Goal: Find specific page/section: Locate a particular part of the current website

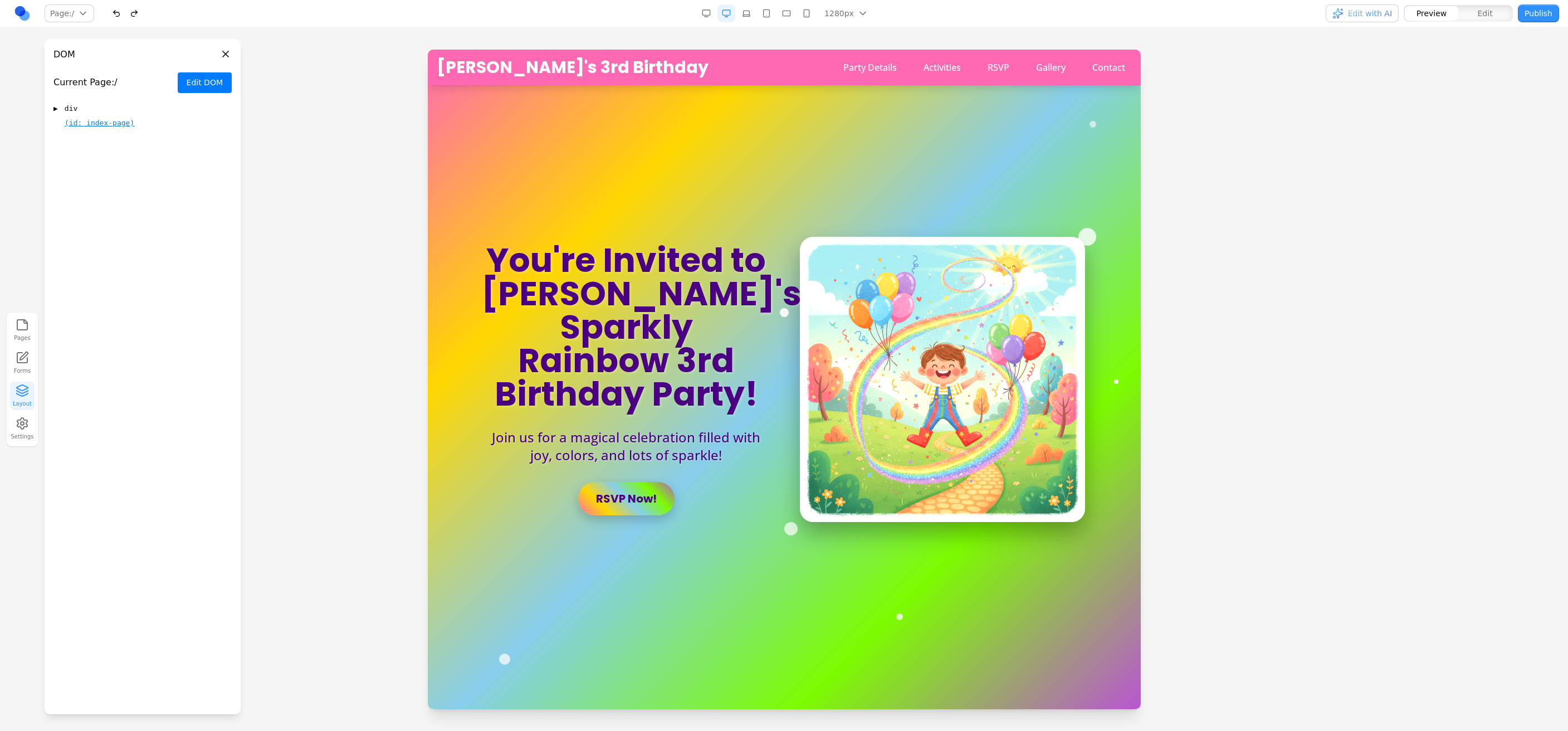
click at [192, 85] on button "Edit DOM" at bounding box center [205, 83] width 54 height 21
click at [192, 85] on button "Exit Edit" at bounding box center [206, 83] width 50 height 21
click at [125, 107] on div "▶ div" at bounding box center [142, 109] width 178 height 14
click at [125, 107] on div "▼ div" at bounding box center [142, 109] width 178 height 14
click at [125, 107] on div "▶ div" at bounding box center [142, 109] width 178 height 14
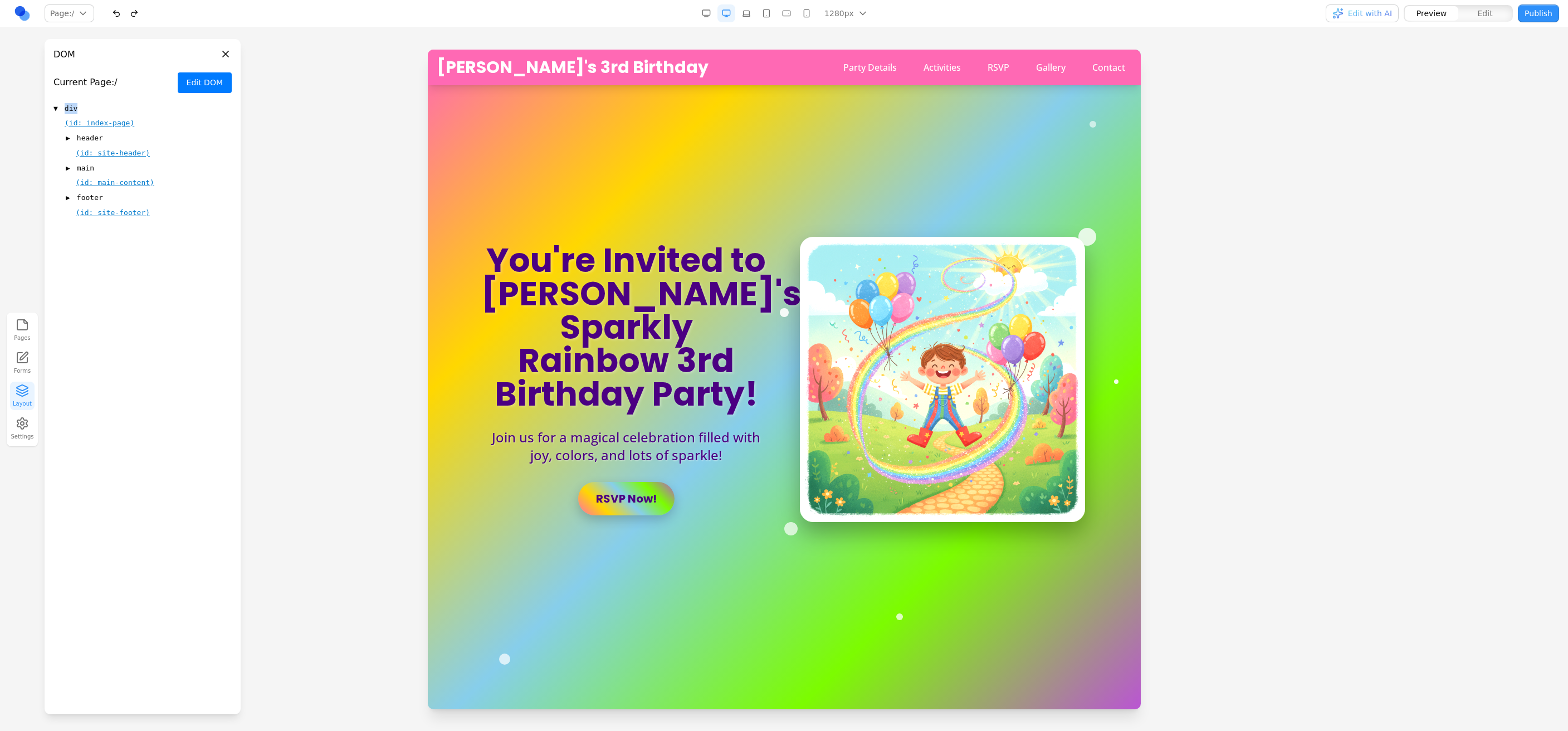
click at [125, 107] on div "▼ div" at bounding box center [142, 109] width 178 height 14
click at [125, 107] on div "▶ div" at bounding box center [142, 109] width 178 height 14
click at [120, 106] on div "▼ div" at bounding box center [142, 109] width 178 height 14
click at [120, 106] on div "▶ div" at bounding box center [142, 109] width 178 height 14
click at [104, 136] on div "▶ header" at bounding box center [148, 138] width 166 height 14
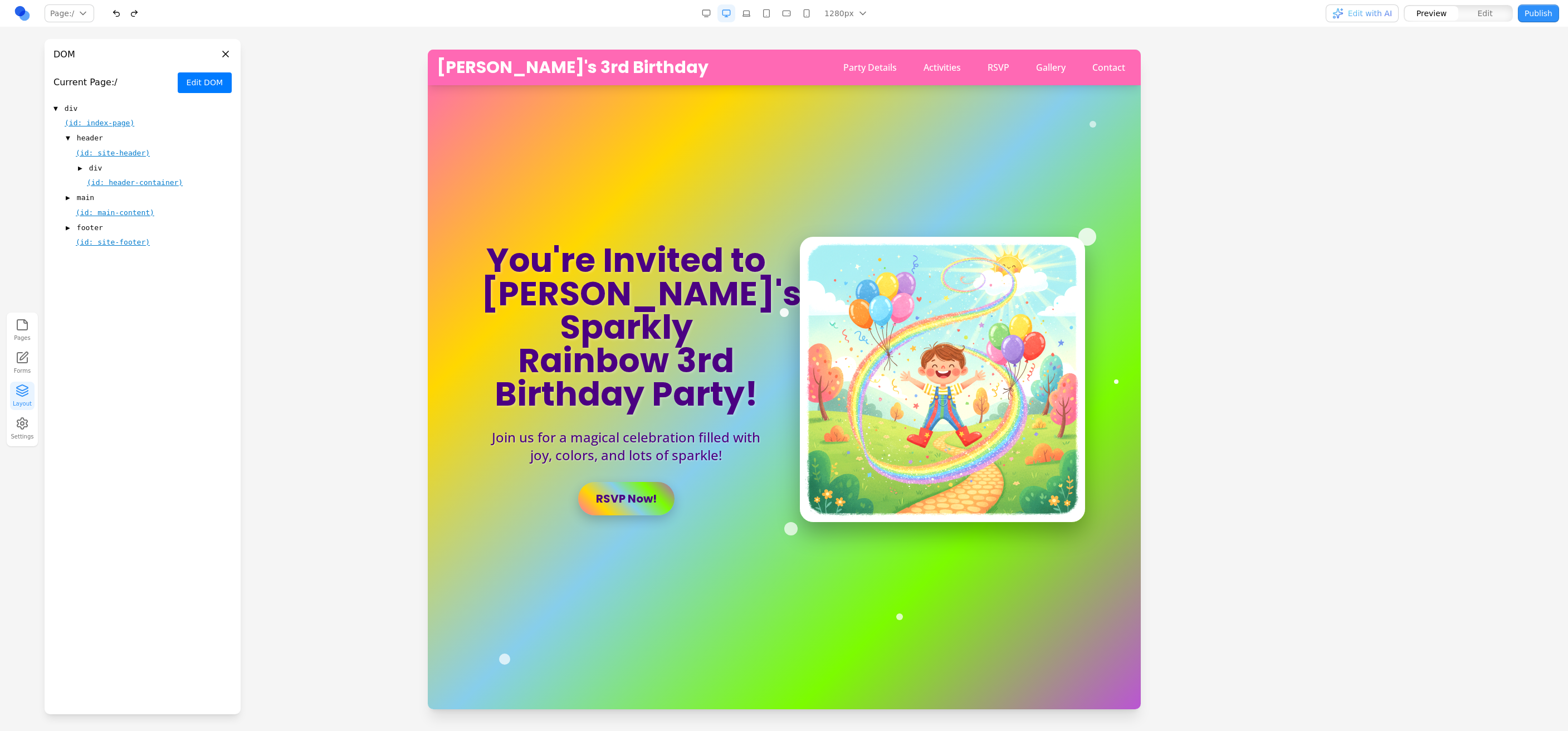
click at [105, 169] on div "▶ div" at bounding box center [155, 168] width 154 height 14
click at [145, 197] on div "▶ div" at bounding box center [160, 197] width 141 height 14
click at [143, 257] on div "▶ nav" at bounding box center [167, 257] width 129 height 14
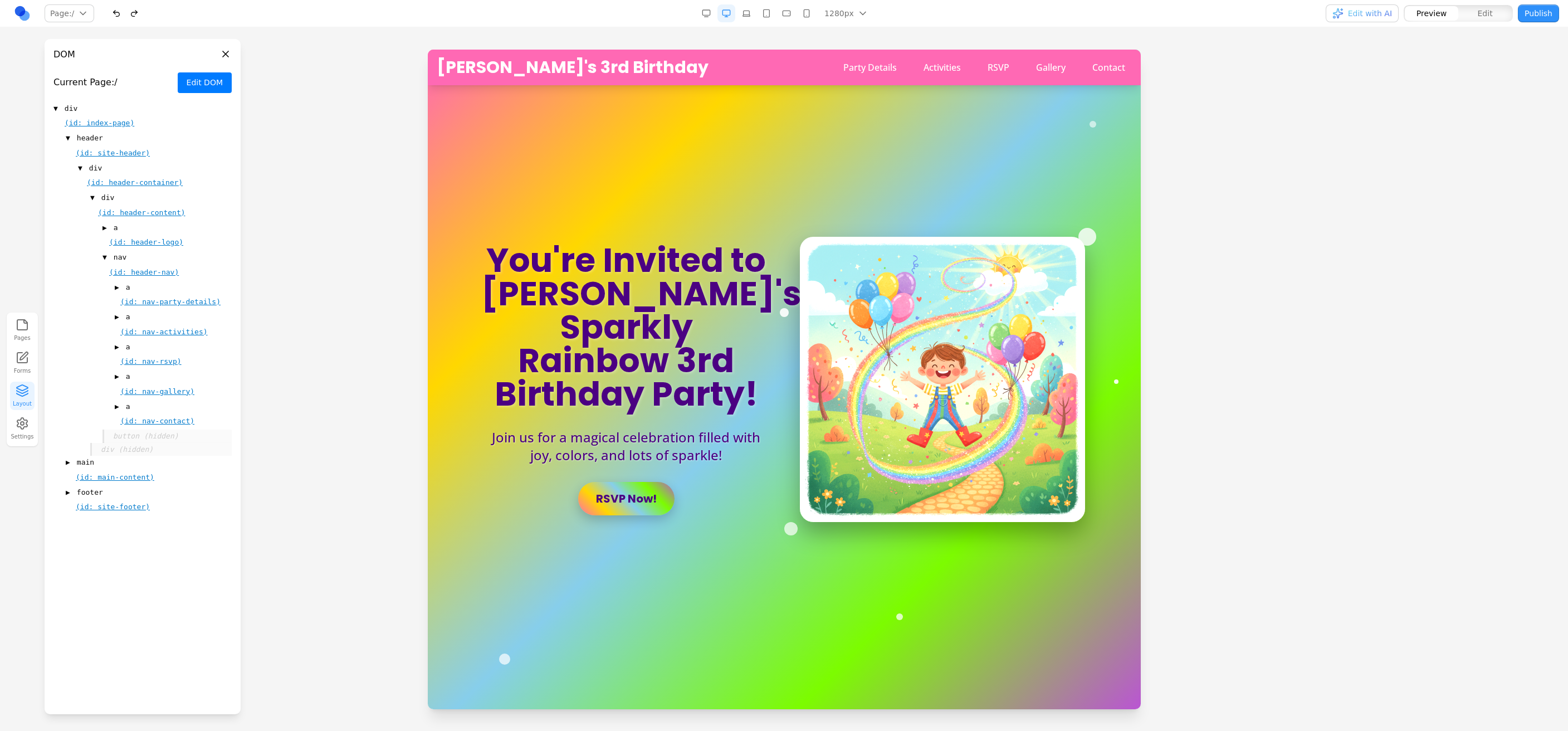
click at [139, 224] on div "▶ a" at bounding box center [167, 228] width 129 height 14
click at [139, 224] on div "▼ a" at bounding box center [167, 228] width 129 height 14
click at [129, 257] on div "▼ nav" at bounding box center [167, 257] width 129 height 14
click at [126, 259] on div "▶ nav" at bounding box center [167, 257] width 129 height 14
click at [121, 229] on div "▶ a" at bounding box center [167, 228] width 129 height 14
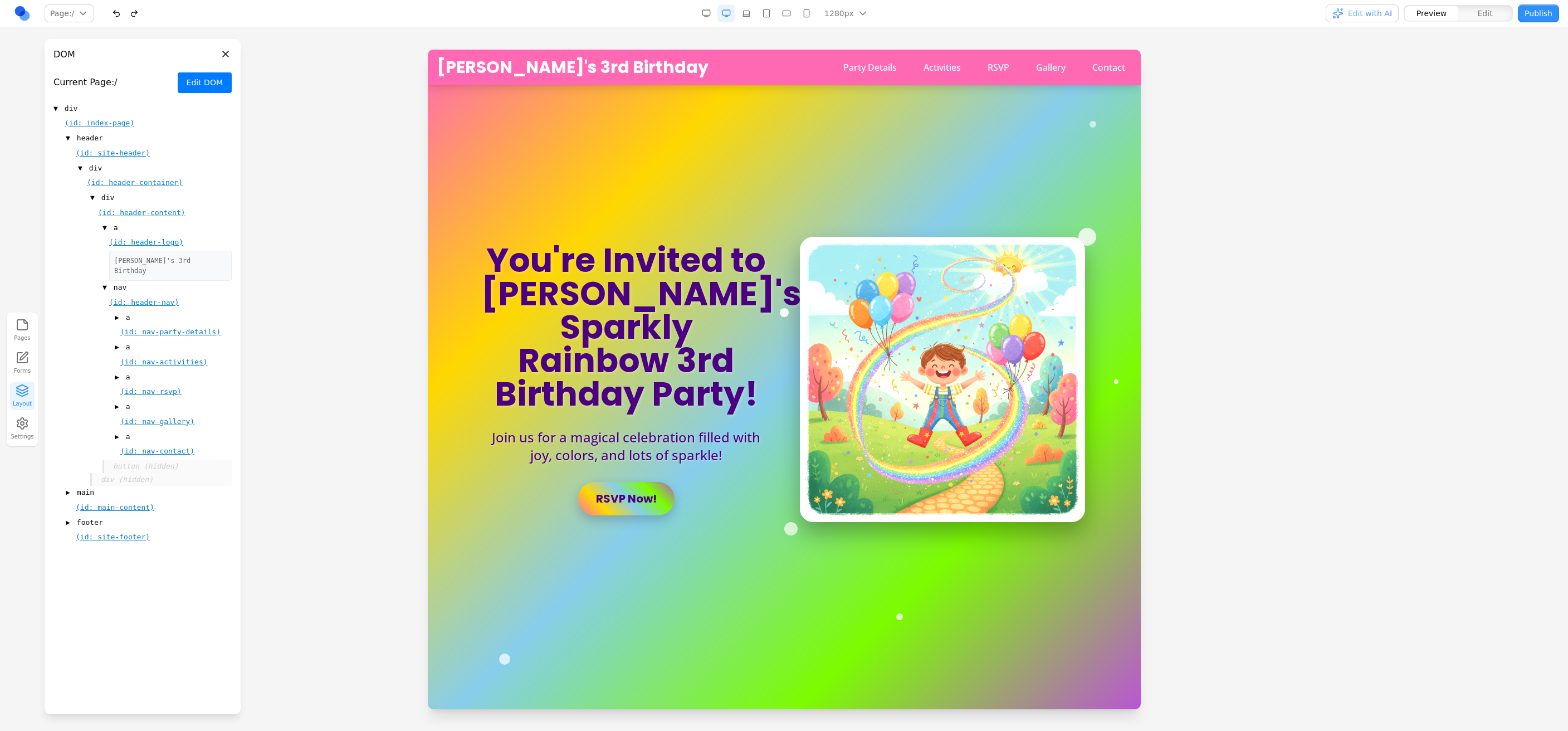
click at [122, 202] on div "▼ div" at bounding box center [160, 197] width 141 height 14
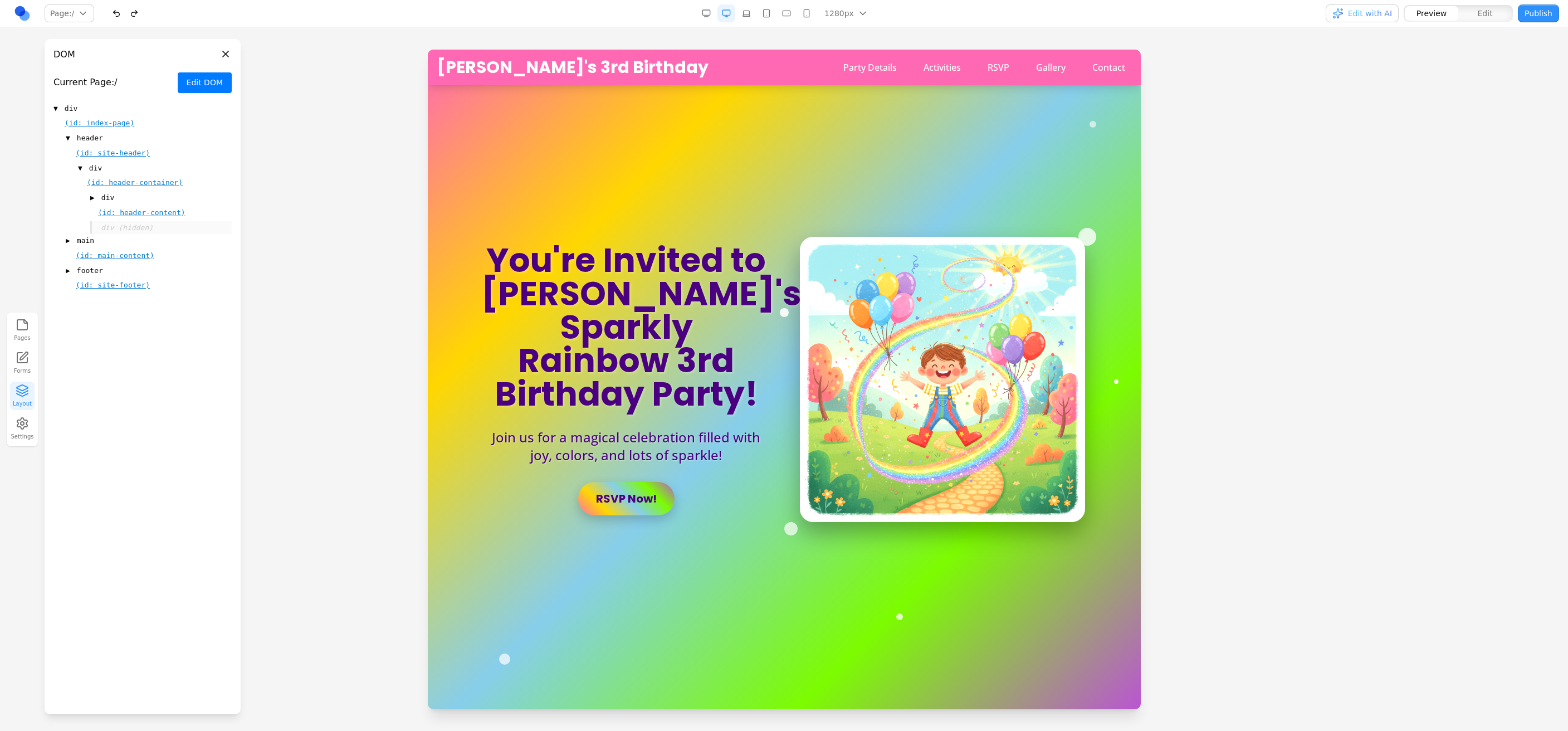
click at [112, 194] on span "div" at bounding box center [108, 198] width 13 height 11
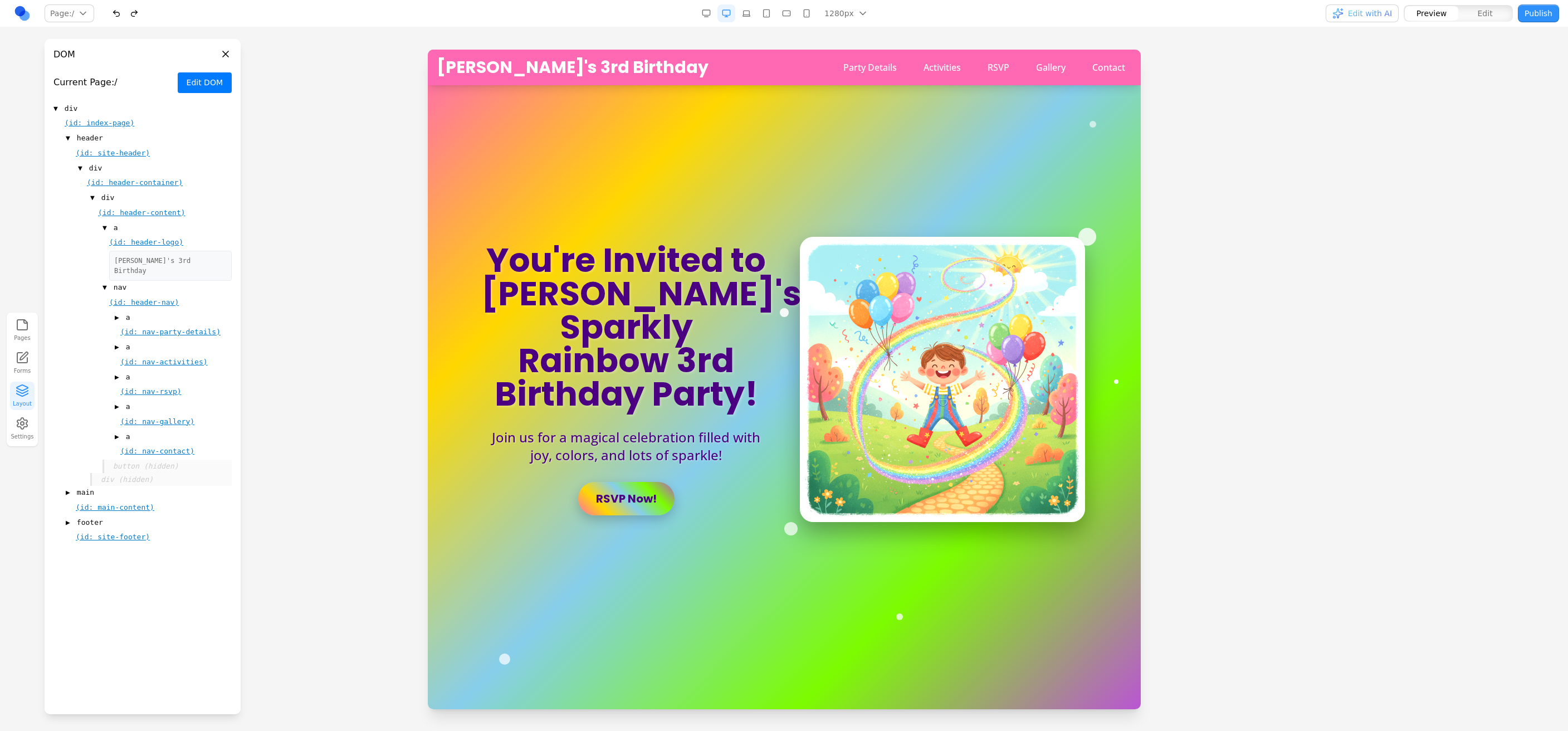
click at [118, 229] on div "▼ a" at bounding box center [167, 228] width 129 height 14
click at [118, 229] on div "▶ a" at bounding box center [167, 228] width 129 height 14
click at [115, 260] on div "[PERSON_NAME]'s 3rd Birthday" at bounding box center [170, 266] width 122 height 30
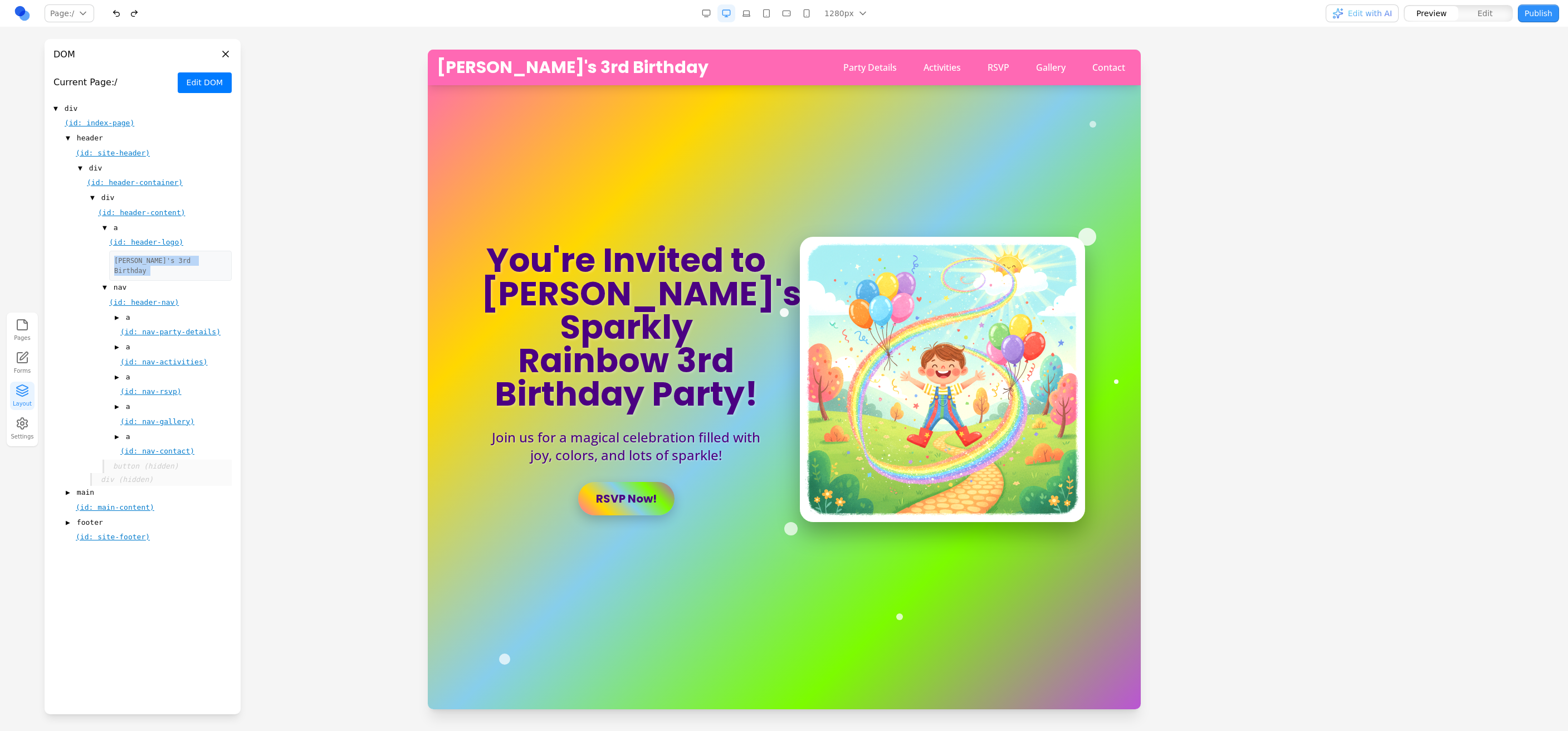
click at [115, 260] on div "[PERSON_NAME]'s 3rd Birthday" at bounding box center [170, 266] width 122 height 30
click at [17, 13] on link at bounding box center [22, 14] width 18 height 18
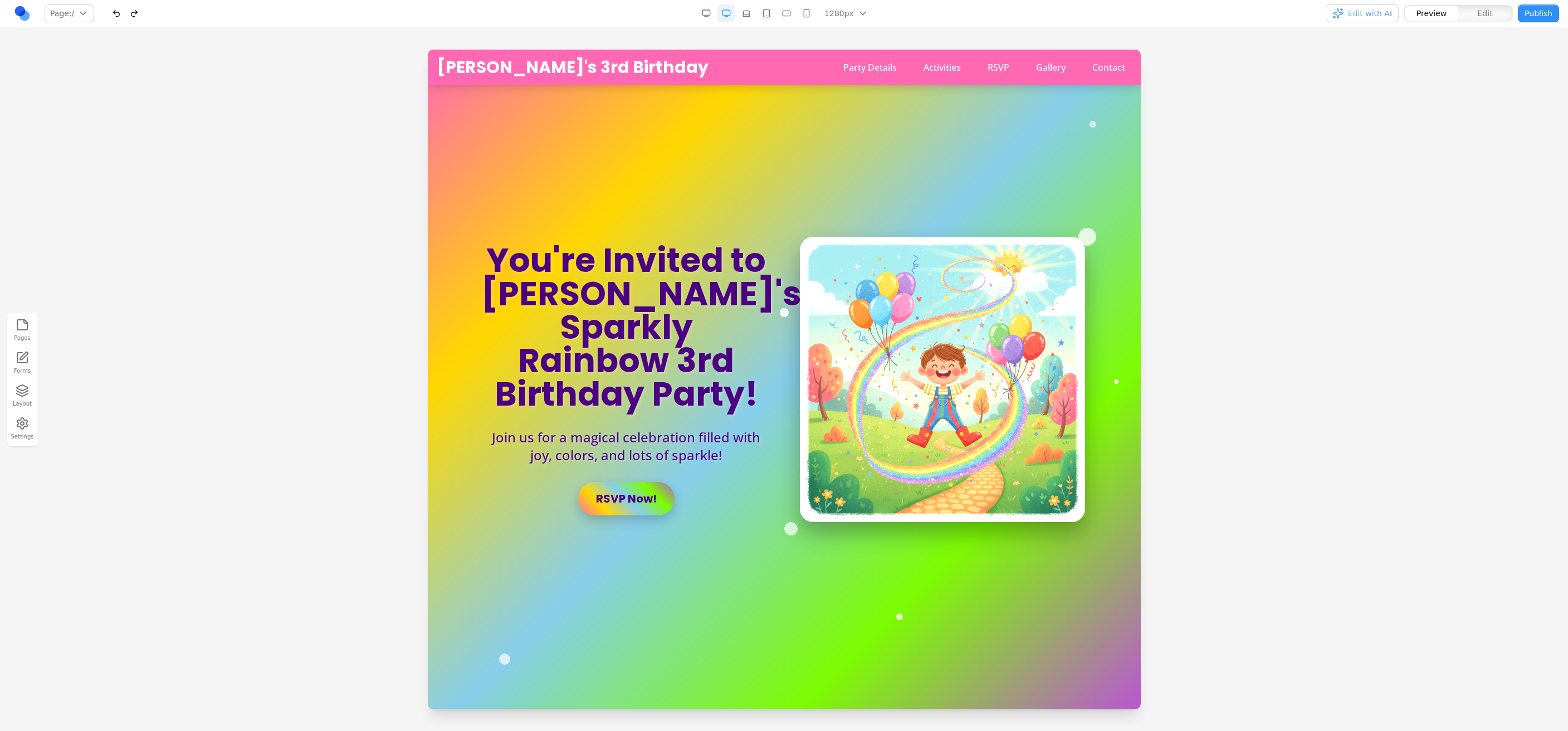
click at [23, 405] on button "Layout" at bounding box center [22, 396] width 25 height 29
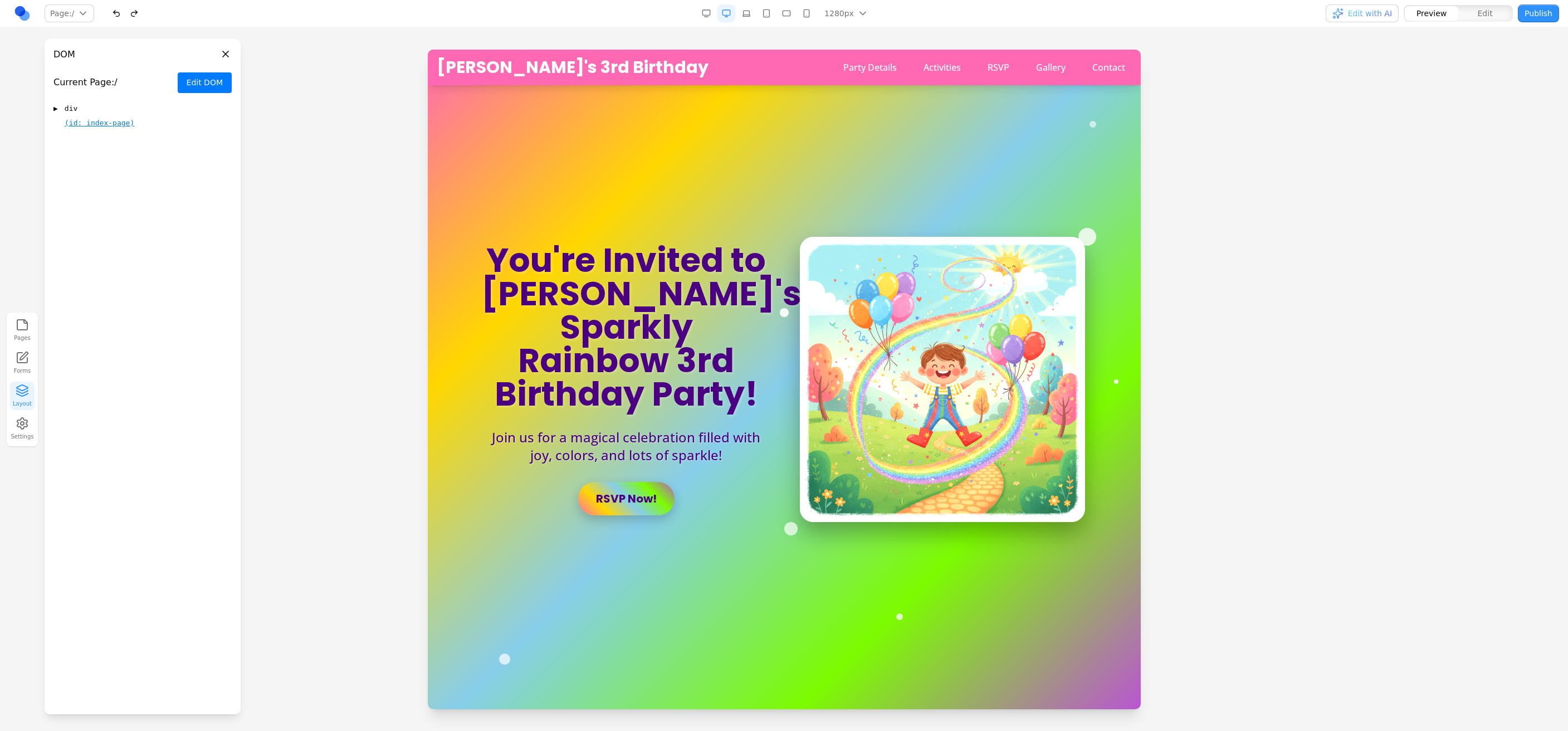
click at [82, 109] on div "▶ div" at bounding box center [142, 109] width 178 height 14
click at [81, 145] on div "▶ header (id: site-header)" at bounding box center [148, 145] width 167 height 28
click at [79, 137] on span "header" at bounding box center [89, 138] width 26 height 11
click at [95, 102] on div "▼ div" at bounding box center [142, 109] width 178 height 14
click at [86, 106] on div "▶ div" at bounding box center [142, 109] width 178 height 14
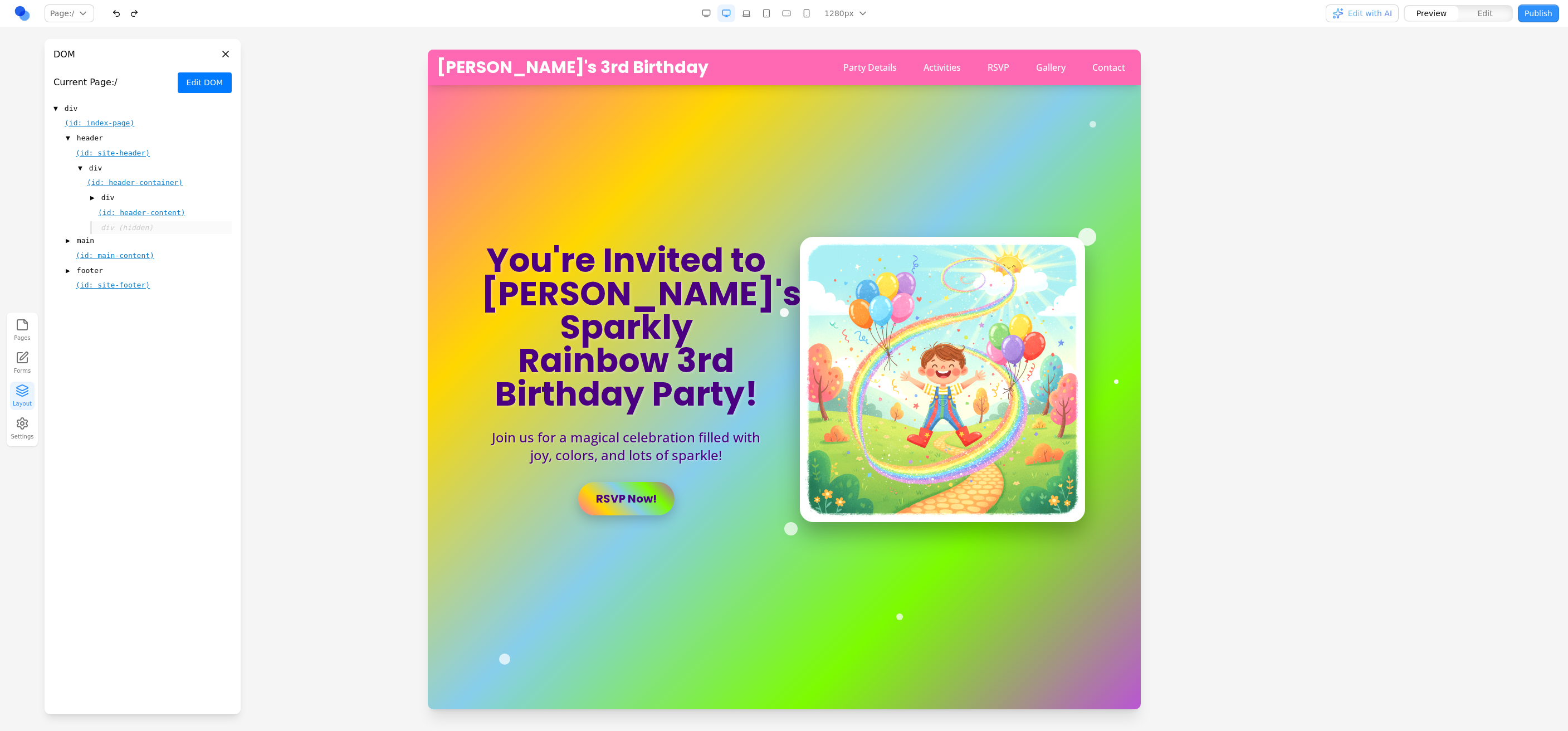
click at [132, 242] on div "▶ main" at bounding box center [148, 240] width 166 height 14
click at [132, 242] on div "▼ main" at bounding box center [148, 240] width 166 height 14
click at [132, 242] on div "▶ main" at bounding box center [148, 240] width 166 height 14
click at [132, 242] on div "▼ main" at bounding box center [148, 240] width 166 height 14
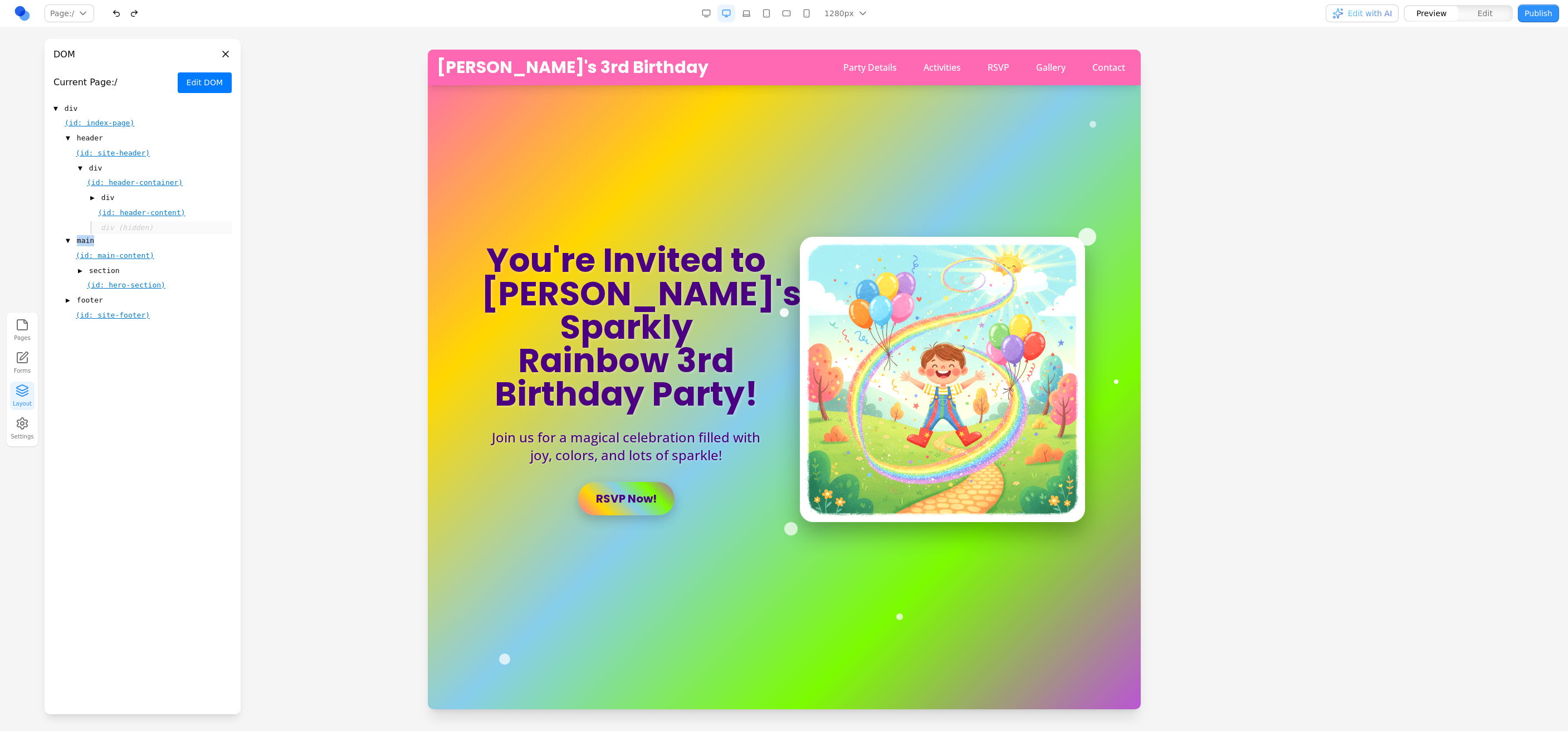
click at [132, 242] on div "▼ main" at bounding box center [148, 240] width 166 height 14
click at [132, 242] on div "▶ main" at bounding box center [148, 240] width 166 height 14
drag, startPoint x: 88, startPoint y: 453, endPoint x: 128, endPoint y: 359, distance: 102.2
click at [88, 451] on div "Current Page: / Edit DOM ▼ div (id: index-page) ▼ header (id: site-header) ▼ di…" at bounding box center [143, 392] width 196 height 644
click at [200, 79] on button "Edit DOM" at bounding box center [205, 83] width 54 height 21
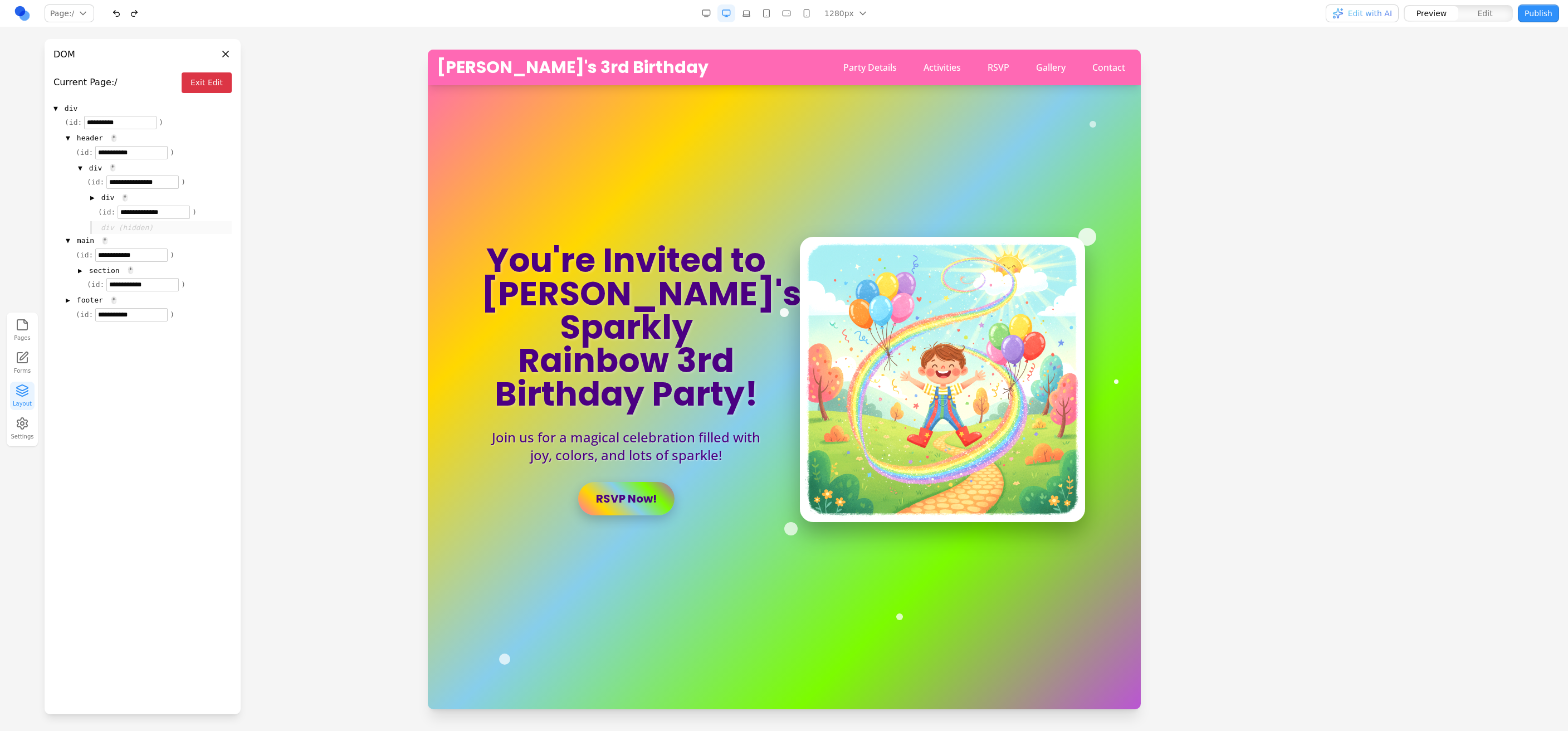
click at [200, 79] on button "Exit Edit" at bounding box center [206, 83] width 50 height 21
click at [195, 60] on div "DOM" at bounding box center [134, 54] width 161 height 14
click at [222, 58] on button "Close panel" at bounding box center [225, 54] width 12 height 12
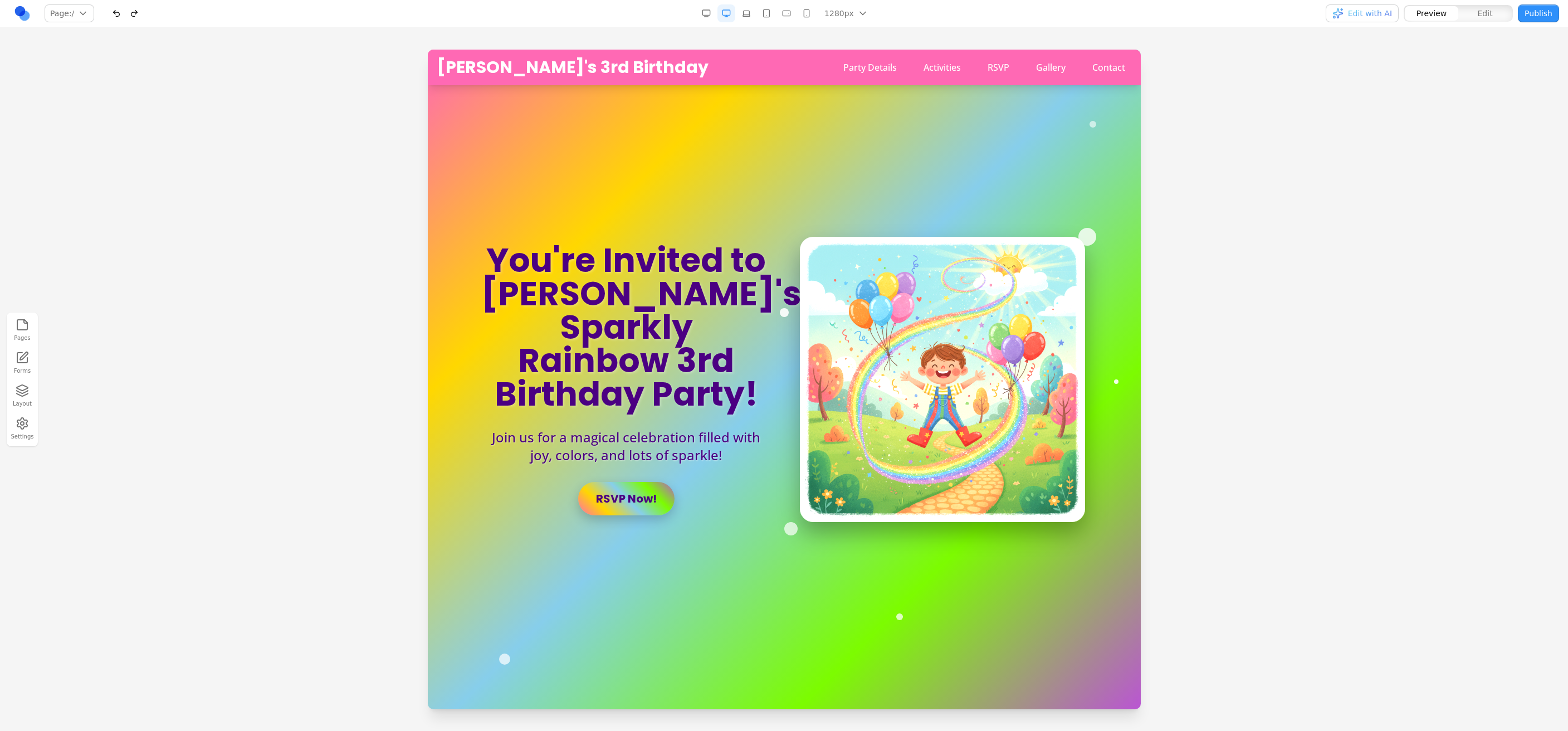
click at [80, 21] on button "Page: /" at bounding box center [69, 14] width 49 height 18
click at [30, 16] on link at bounding box center [22, 14] width 18 height 18
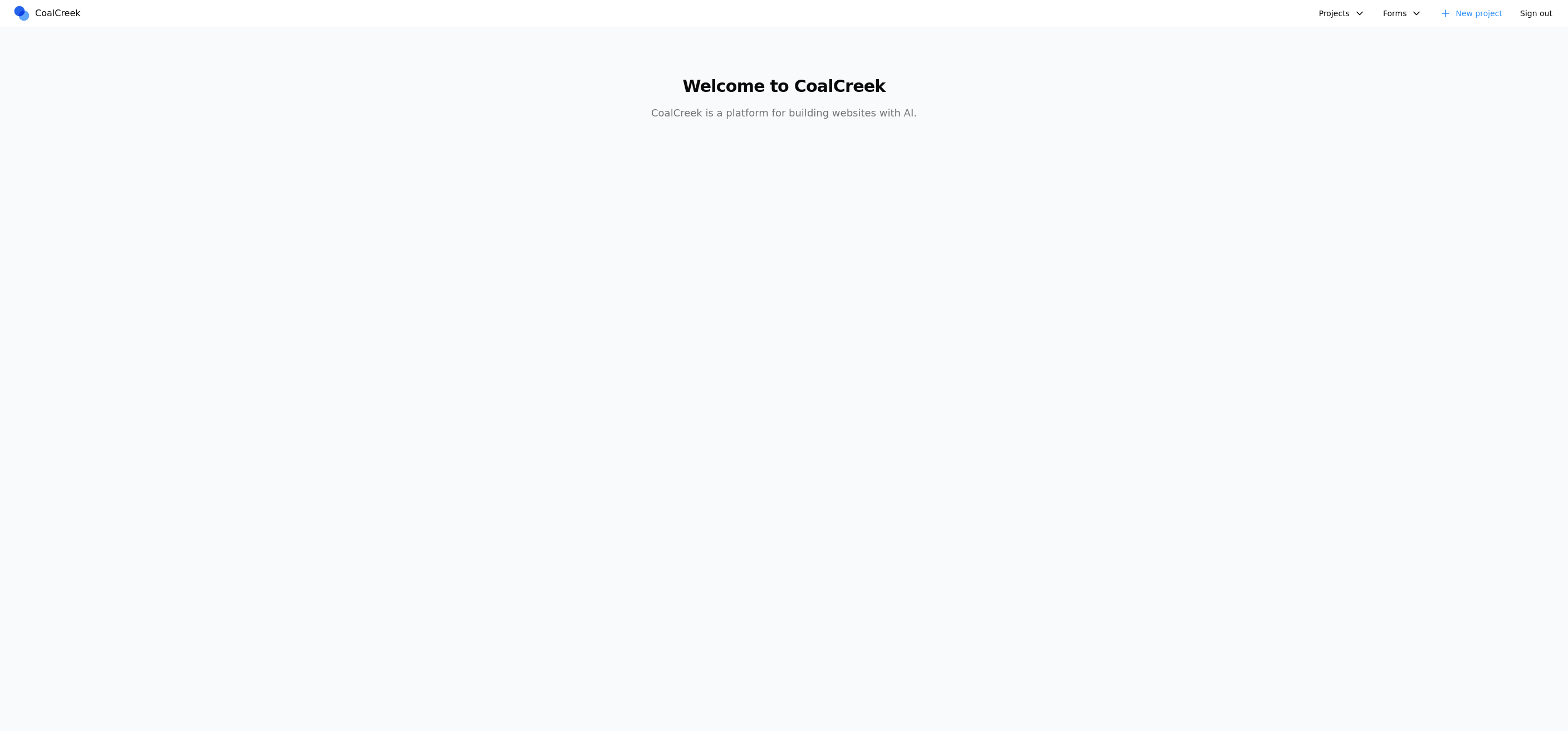
click at [10, 17] on nav "CoalCreek Projects test test test test Test Test Test fooby [PERSON_NAME]'s Thi…" at bounding box center [784, 14] width 1568 height 27
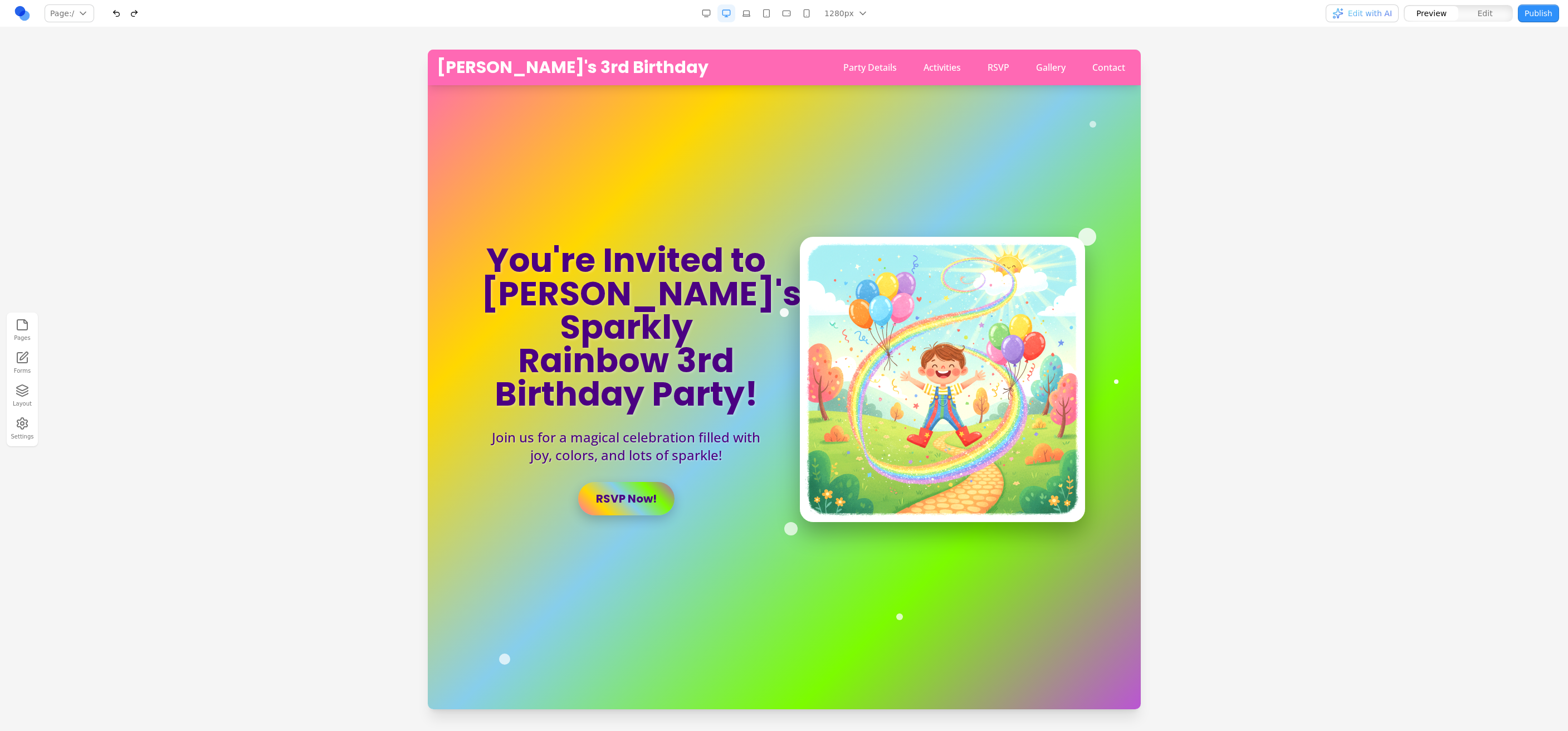
click at [287, 16] on div "Page: / / /party-details /activities /rsvp /gallery /contact Manage pages" at bounding box center [268, 14] width 509 height 18
click at [244, 24] on nav "Page: / / /party-details /activities /rsvp /gallery /contact Manage pages 1280p…" at bounding box center [784, 14] width 1568 height 27
click at [251, 16] on div "Page: / / /party-details /activities /rsvp /gallery /contact Manage pages" at bounding box center [268, 14] width 509 height 18
click at [778, 5] on button "button" at bounding box center [786, 14] width 18 height 18
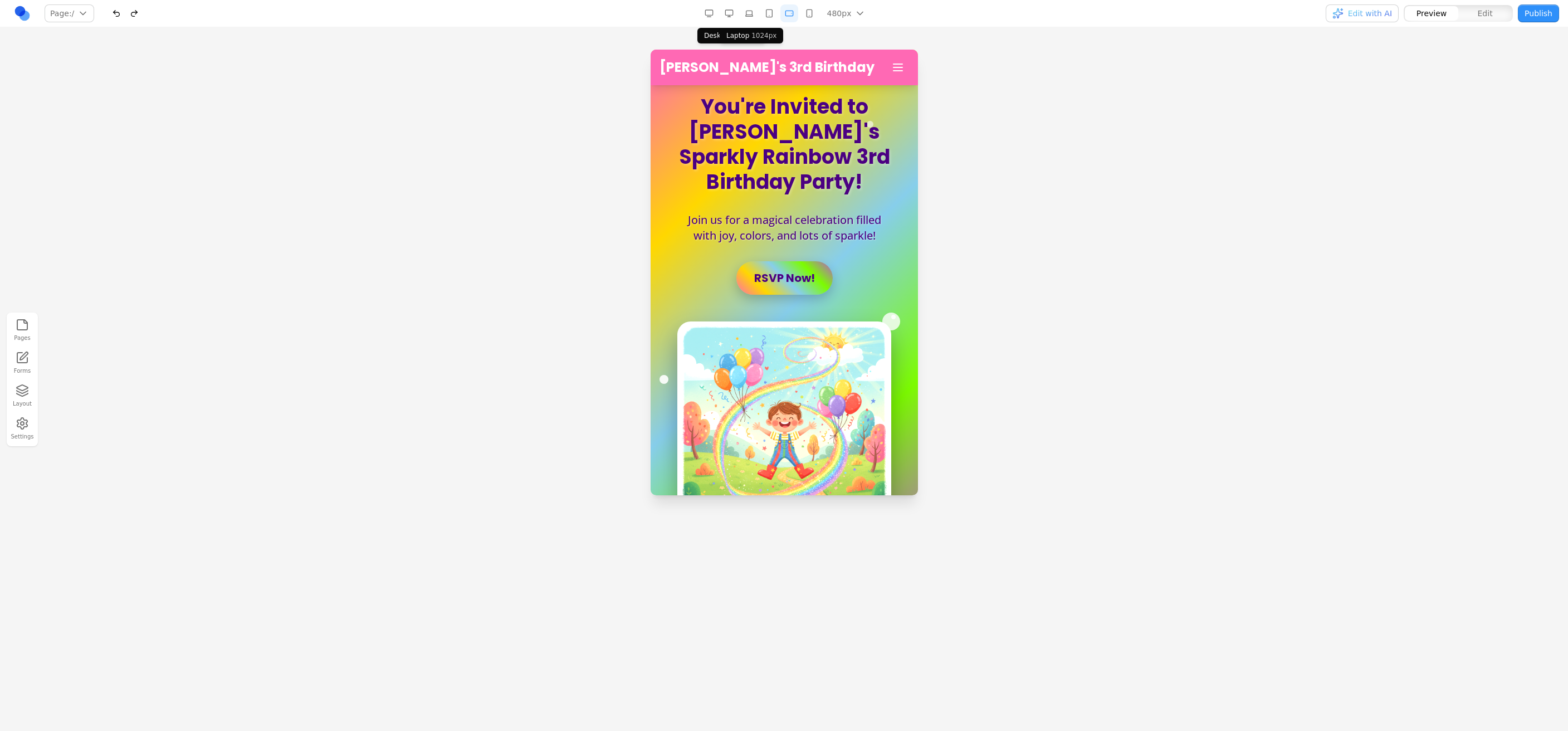
click at [720, 5] on button "button" at bounding box center [729, 14] width 18 height 18
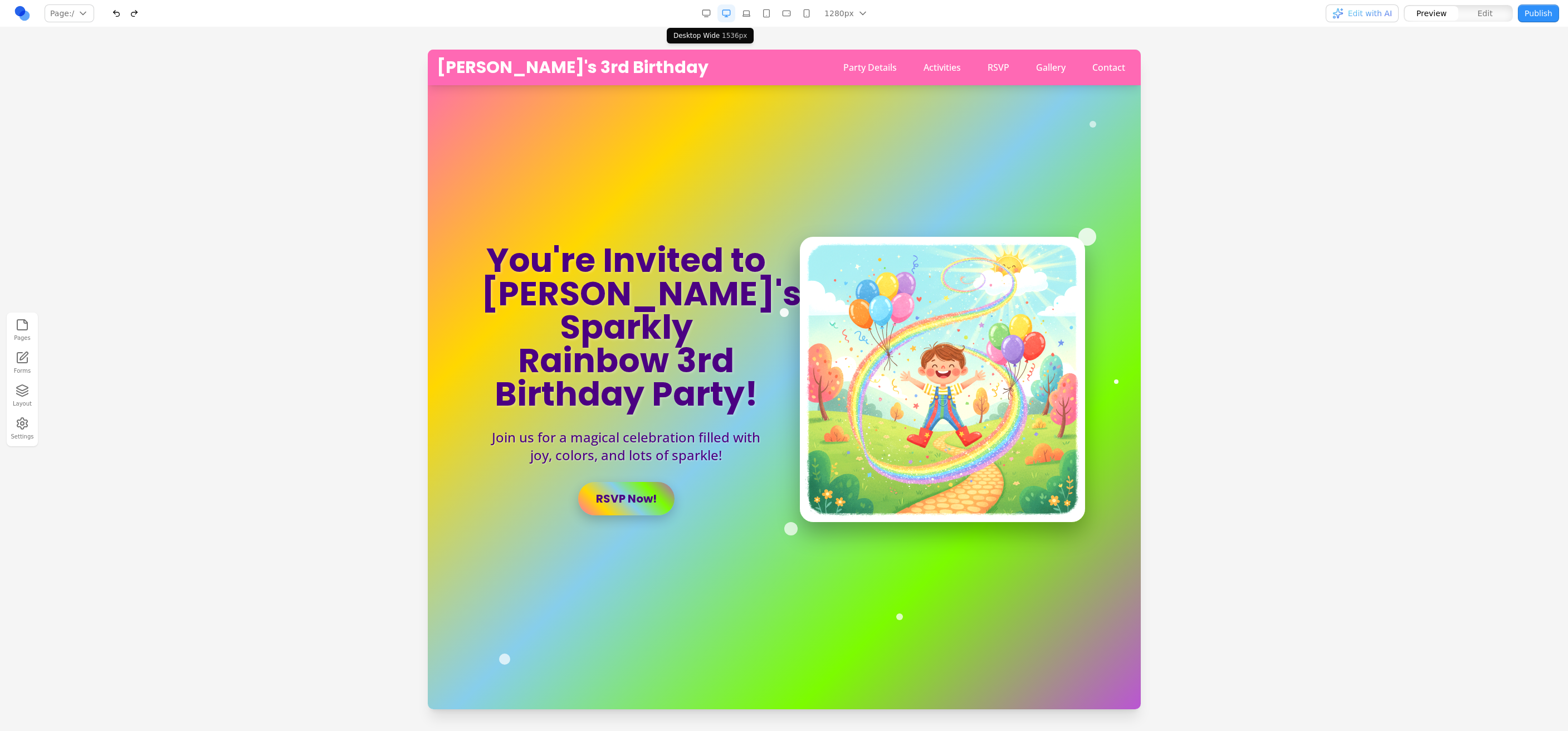
click at [697, 5] on button "button" at bounding box center [706, 14] width 18 height 18
